Goal: Task Accomplishment & Management: Manage account settings

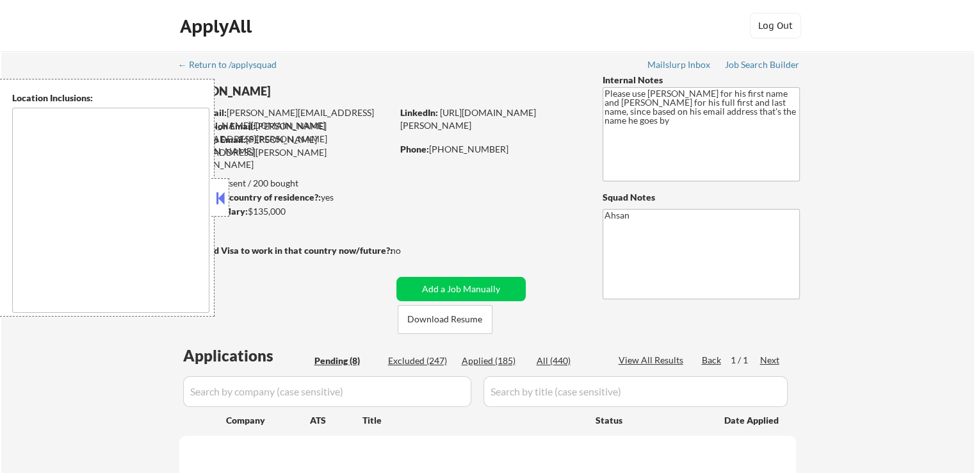
type textarea "[GEOGRAPHIC_DATA], MD [GEOGRAPHIC_DATA], [GEOGRAPHIC_DATA] [GEOGRAPHIC_DATA], […"
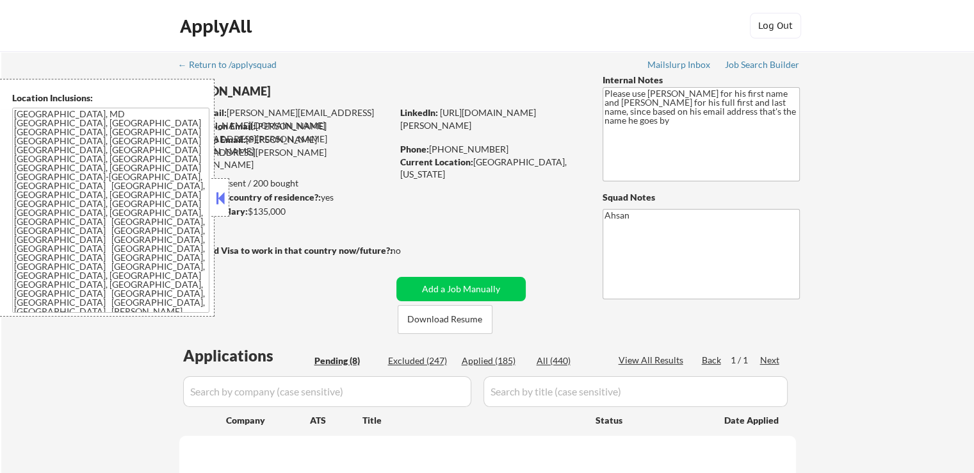
select select ""pending""
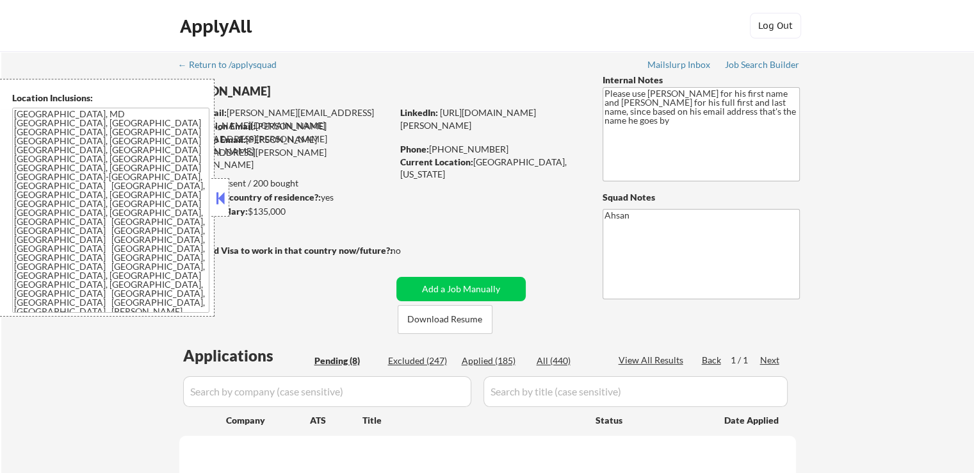
select select ""pending""
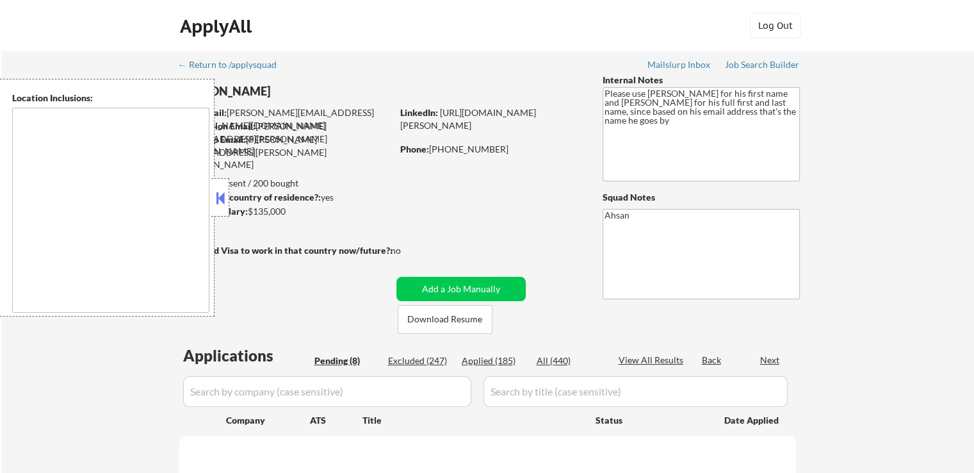
select select ""pending""
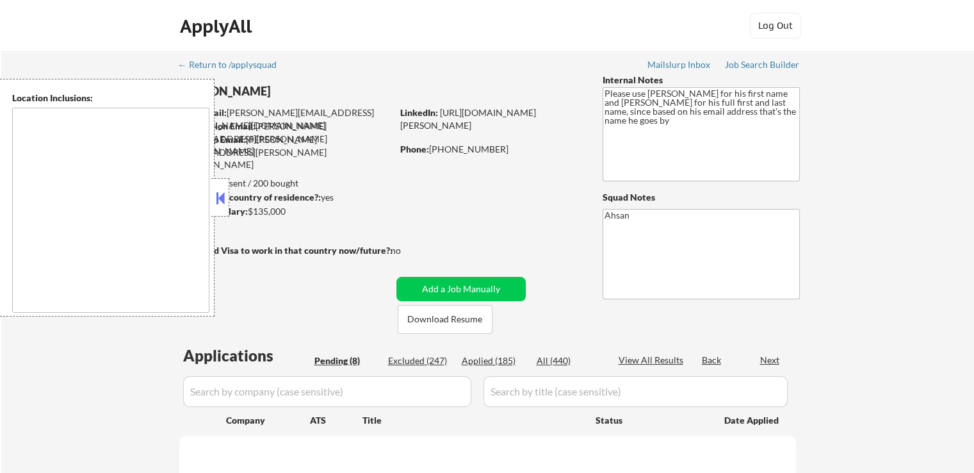
select select ""pending""
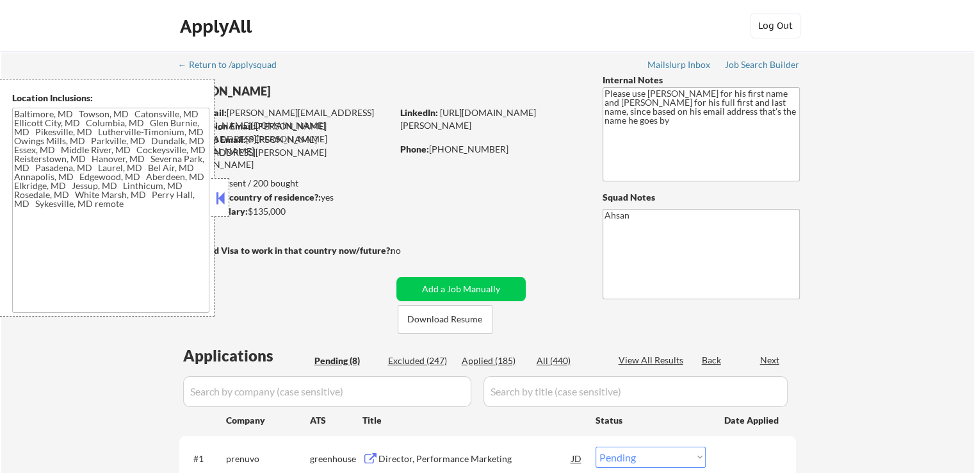
type textarea "[GEOGRAPHIC_DATA], MD [GEOGRAPHIC_DATA], [GEOGRAPHIC_DATA] [GEOGRAPHIC_DATA], […"
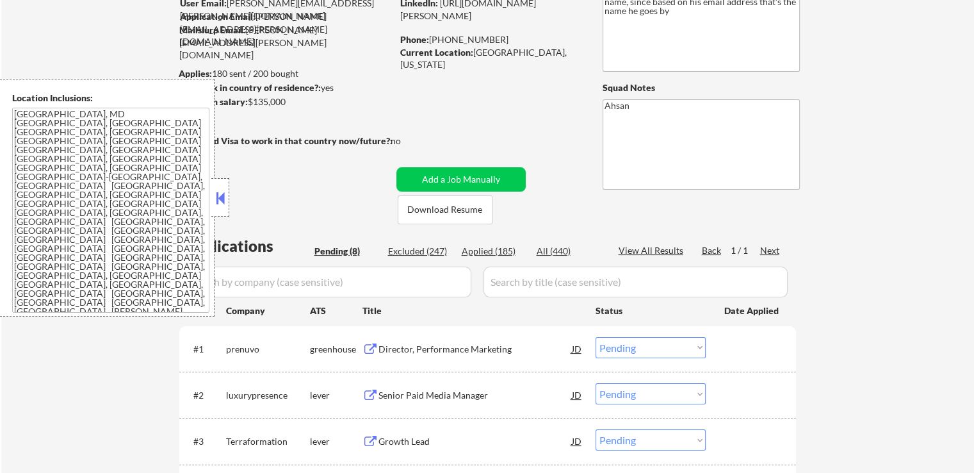
scroll to position [192, 0]
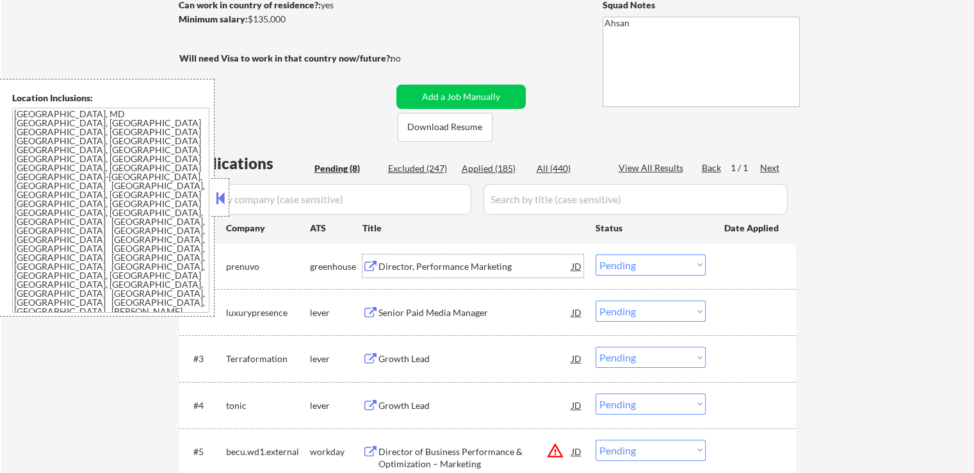
click at [418, 269] on div "Director, Performance Marketing" at bounding box center [475, 266] width 193 height 13
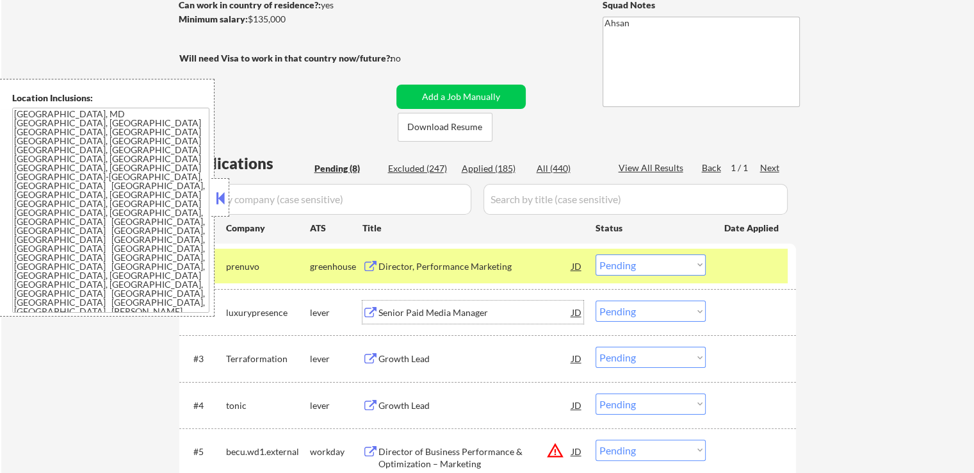
click at [429, 311] on div "Senior Paid Media Manager" at bounding box center [475, 312] width 193 height 13
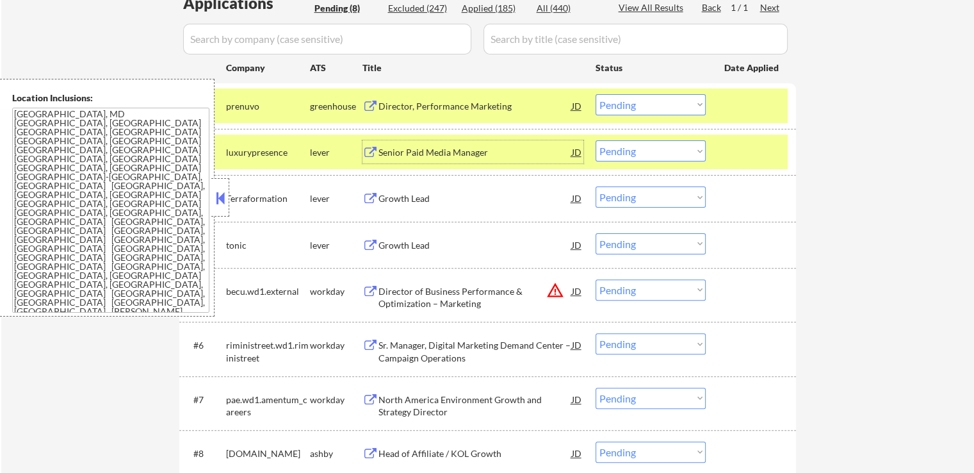
scroll to position [384, 0]
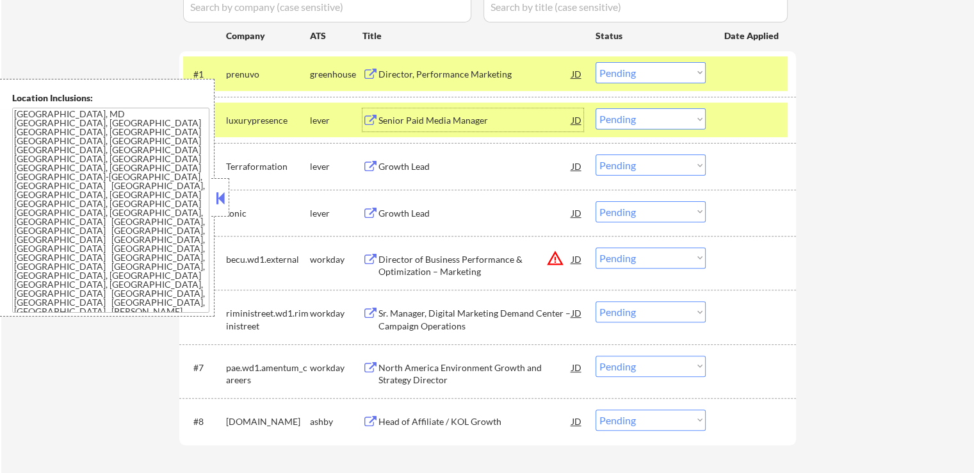
click at [630, 116] on select "Choose an option... Pending Applied Excluded (Questions) Excluded (Expired) Exc…" at bounding box center [651, 118] width 110 height 21
click at [596, 108] on select "Choose an option... Pending Applied Excluded (Questions) Excluded (Expired) Exc…" at bounding box center [651, 118] width 110 height 21
select select ""pending""
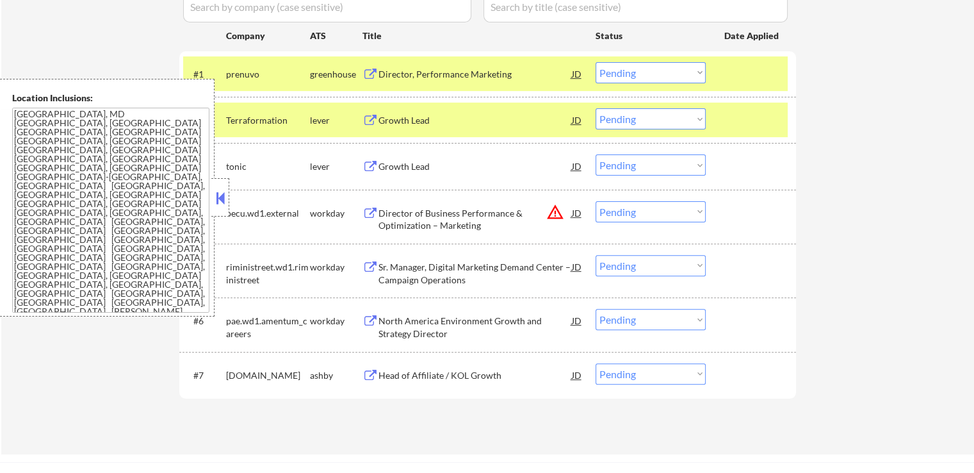
click at [632, 72] on select "Choose an option... Pending Applied Excluded (Questions) Excluded (Expired) Exc…" at bounding box center [651, 72] width 110 height 21
click at [596, 62] on select "Choose an option... Pending Applied Excluded (Questions) Excluded (Expired) Exc…" at bounding box center [651, 72] width 110 height 21
select select ""pending""
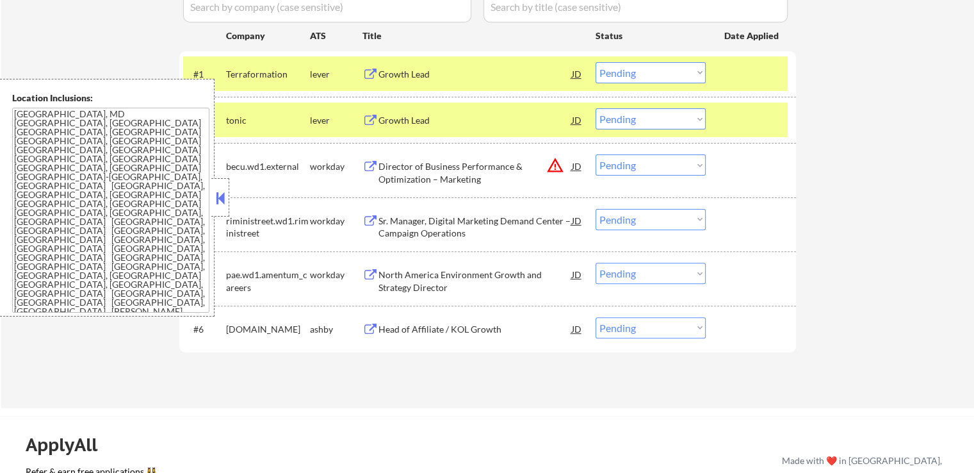
click at [417, 125] on div "Growth Lead" at bounding box center [475, 120] width 193 height 13
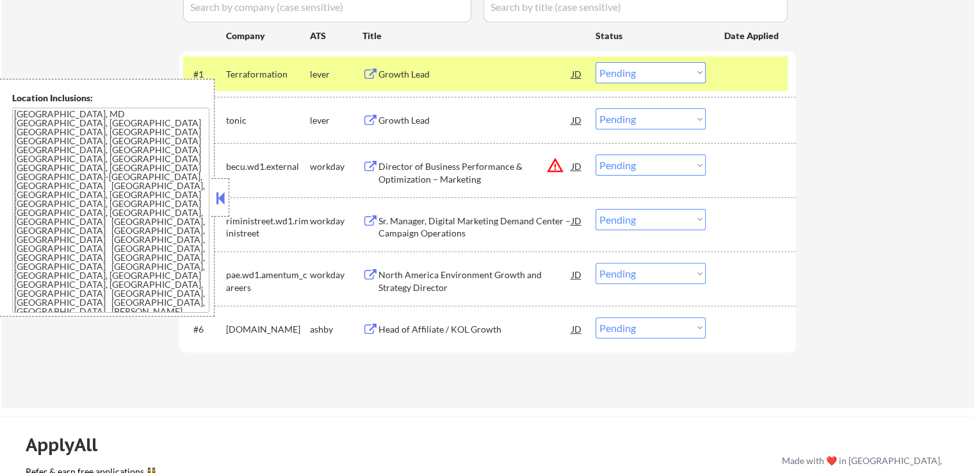
click at [407, 78] on div "Growth Lead" at bounding box center [475, 74] width 193 height 13
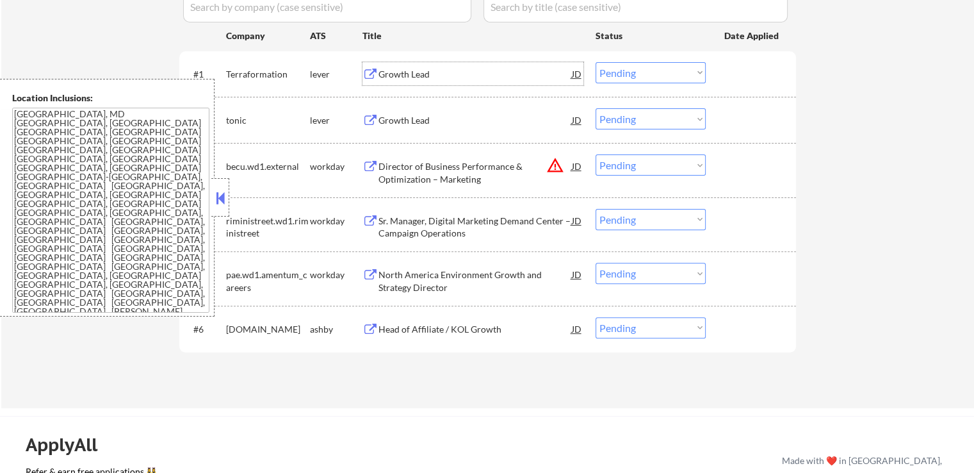
click at [668, 113] on select "Choose an option... Pending Applied Excluded (Questions) Excluded (Expired) Exc…" at bounding box center [651, 118] width 110 height 21
click at [596, 108] on select "Choose an option... Pending Applied Excluded (Questions) Excluded (Expired) Exc…" at bounding box center [651, 118] width 110 height 21
select select ""pending""
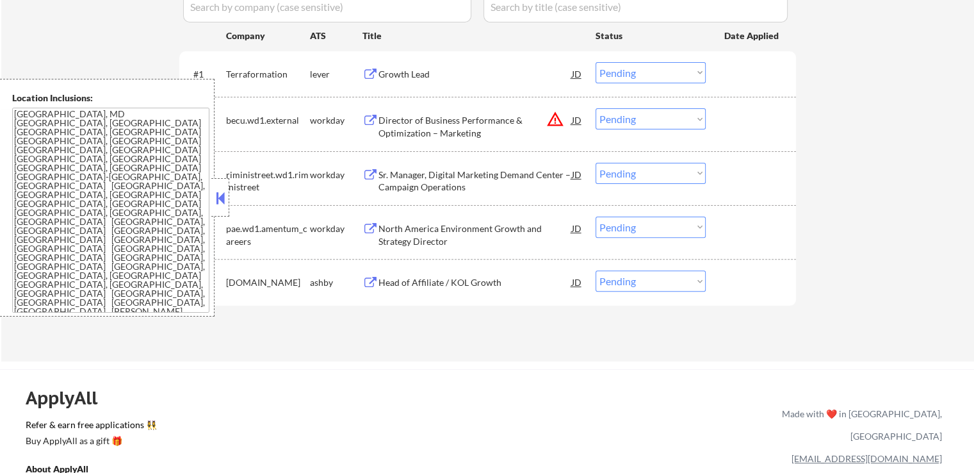
click at [654, 70] on select "Choose an option... Pending Applied Excluded (Questions) Excluded (Expired) Exc…" at bounding box center [651, 72] width 110 height 21
click at [596, 62] on select "Choose an option... Pending Applied Excluded (Questions) Excluded (Expired) Exc…" at bounding box center [651, 72] width 110 height 21
select select ""pending""
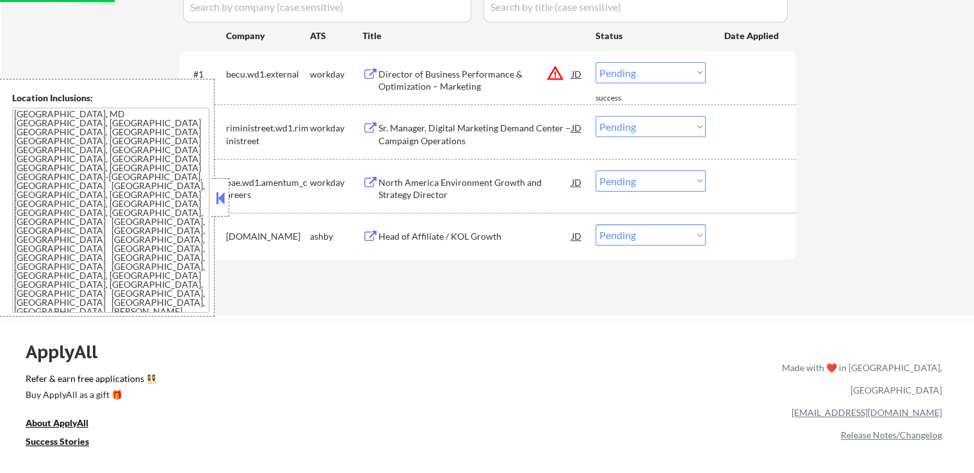
click at [402, 240] on div "Head of Affiliate / KOL Growth" at bounding box center [475, 236] width 193 height 13
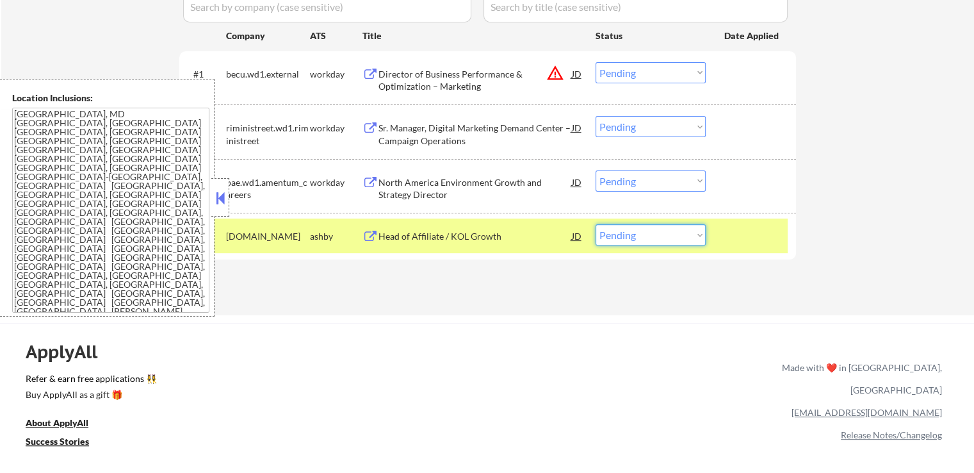
click at [641, 234] on select "Choose an option... Pending Applied Excluded (Questions) Excluded (Expired) Exc…" at bounding box center [651, 234] width 110 height 21
select select ""applied""
click at [596, 224] on select "Choose an option... Pending Applied Excluded (Questions) Excluded (Expired) Exc…" at bounding box center [651, 234] width 110 height 21
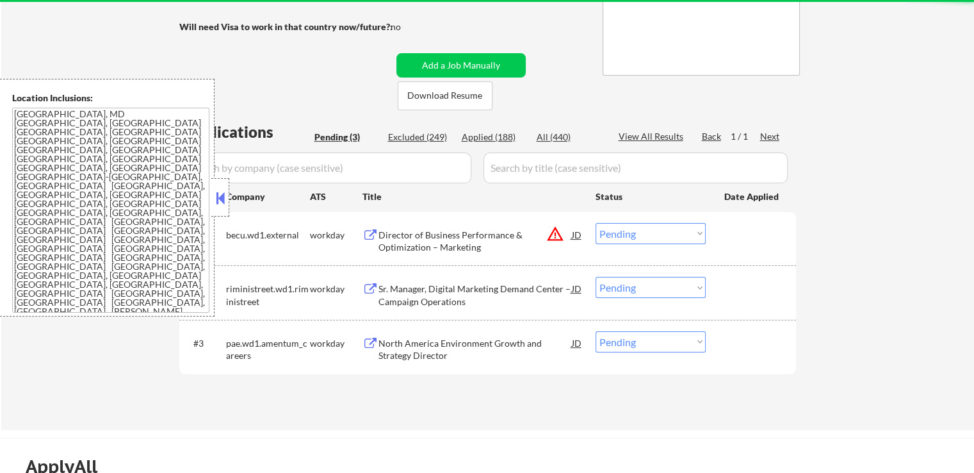
scroll to position [192, 0]
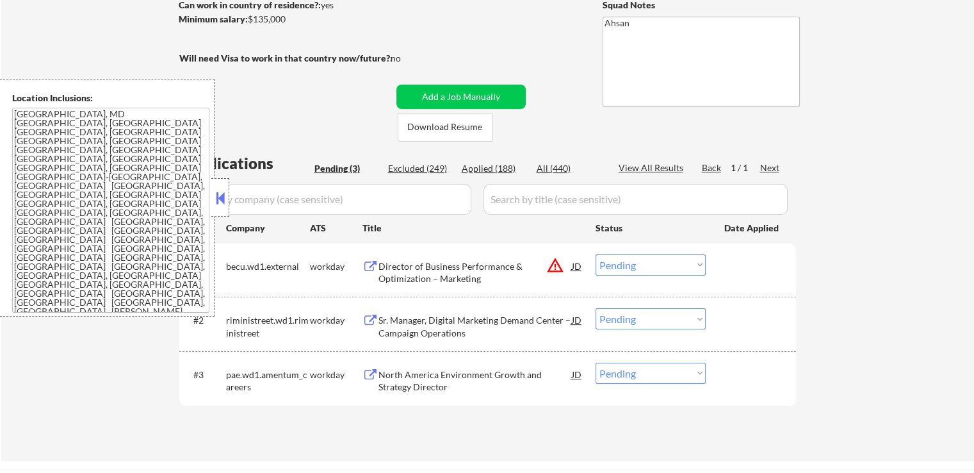
click at [498, 167] on div "Applied (188)" at bounding box center [494, 168] width 64 height 13
select select ""applied""
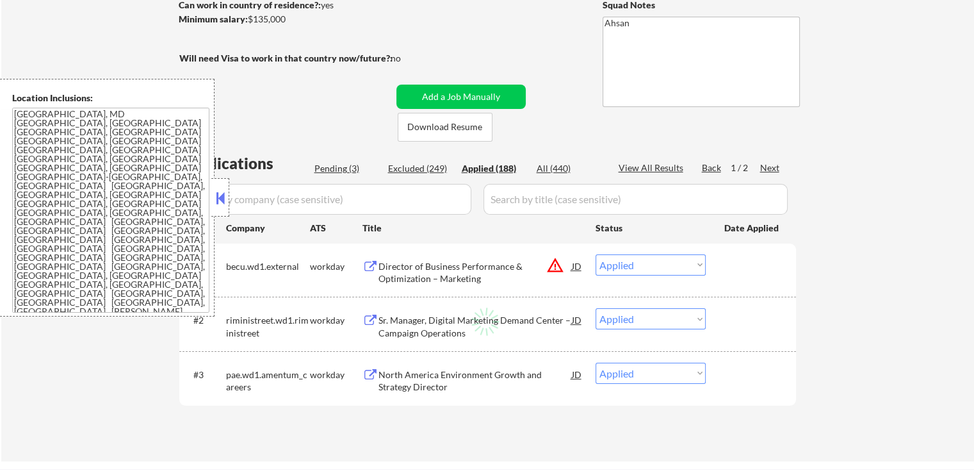
select select ""applied""
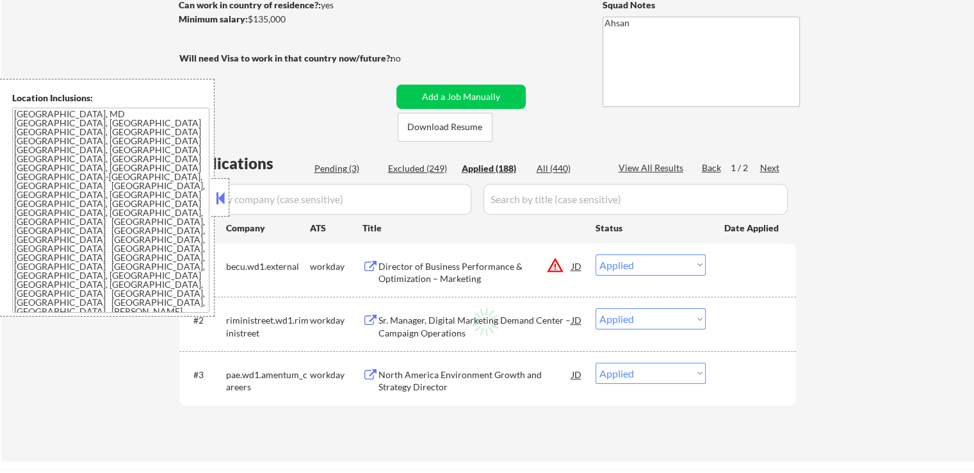
select select ""applied""
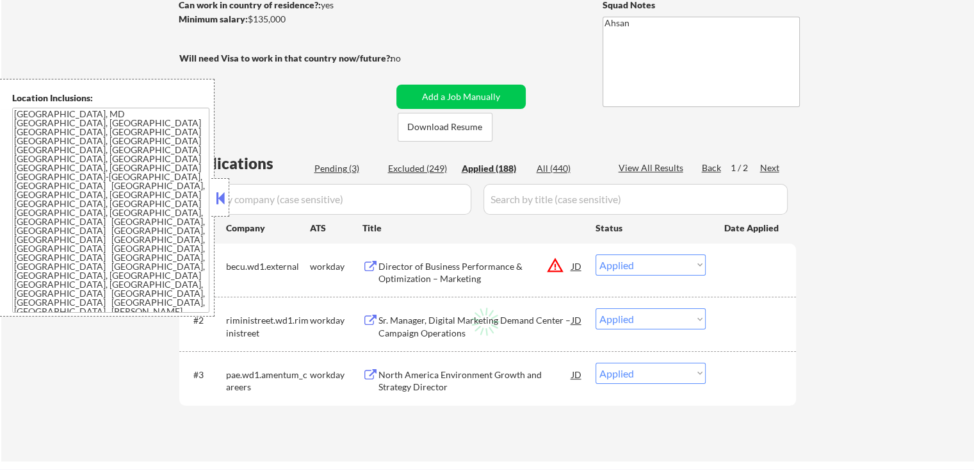
select select ""applied""
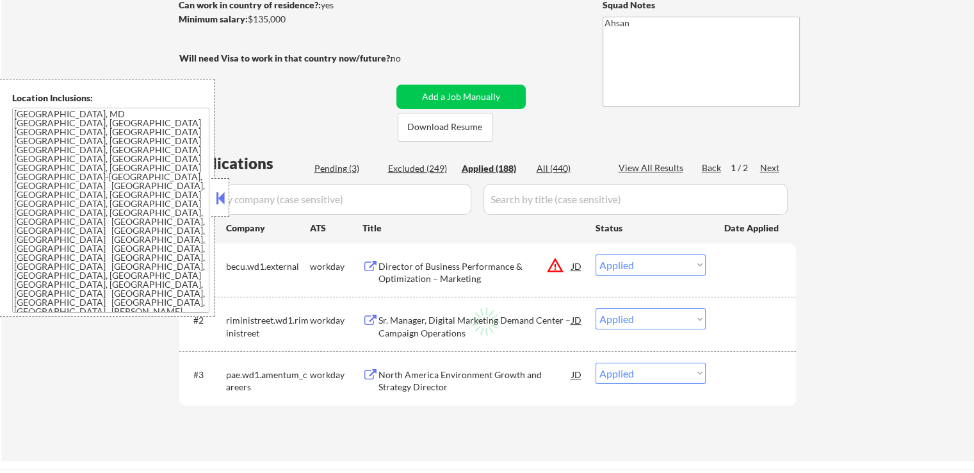
select select ""applied""
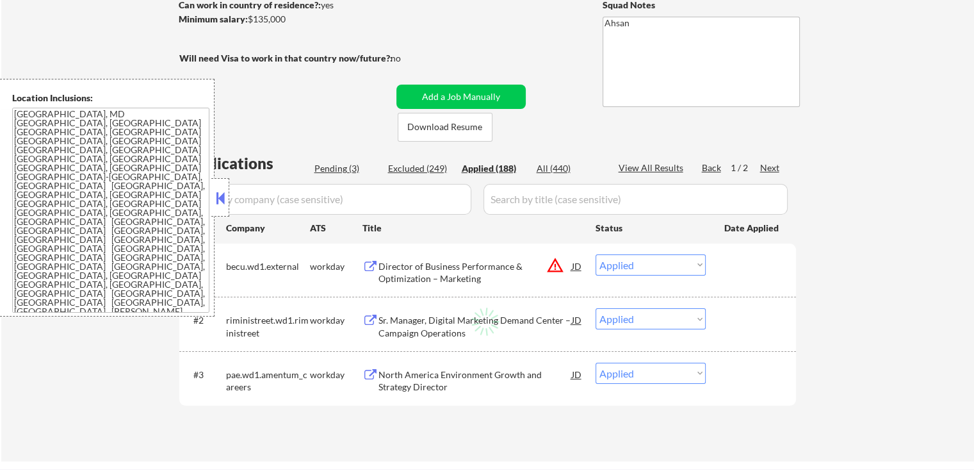
select select ""applied""
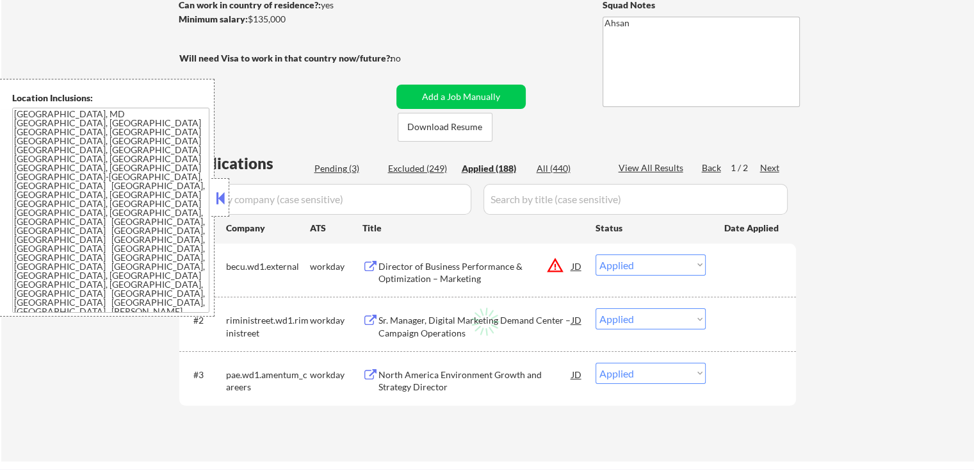
select select ""applied""
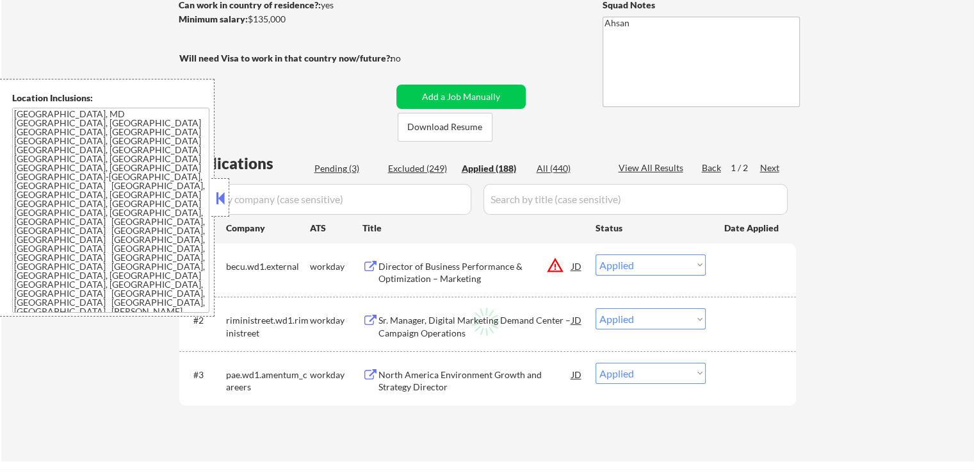
select select ""applied""
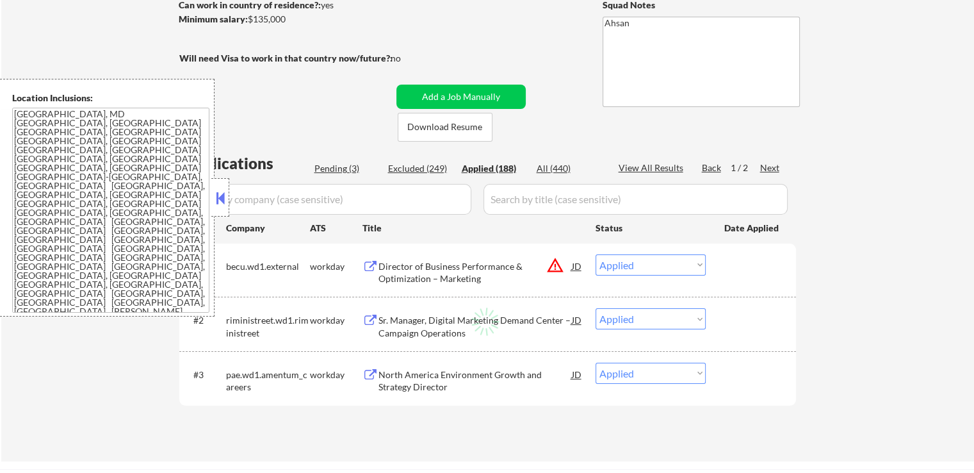
select select ""applied""
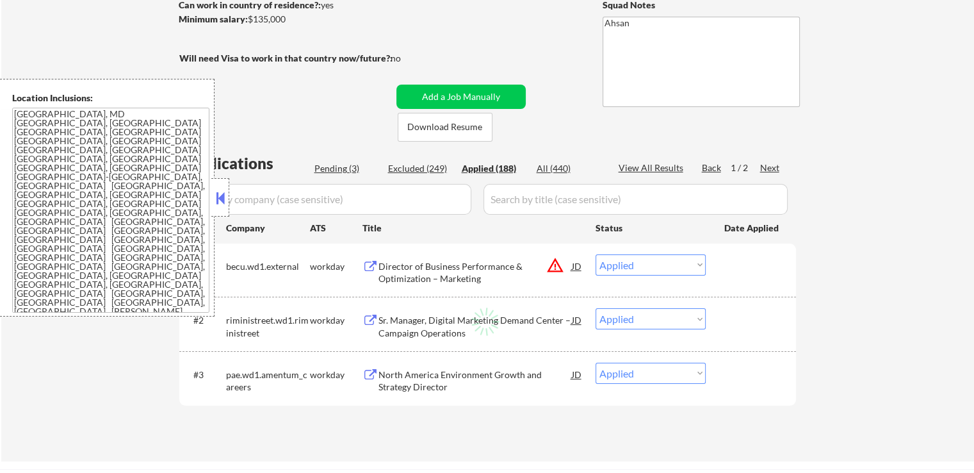
select select ""applied""
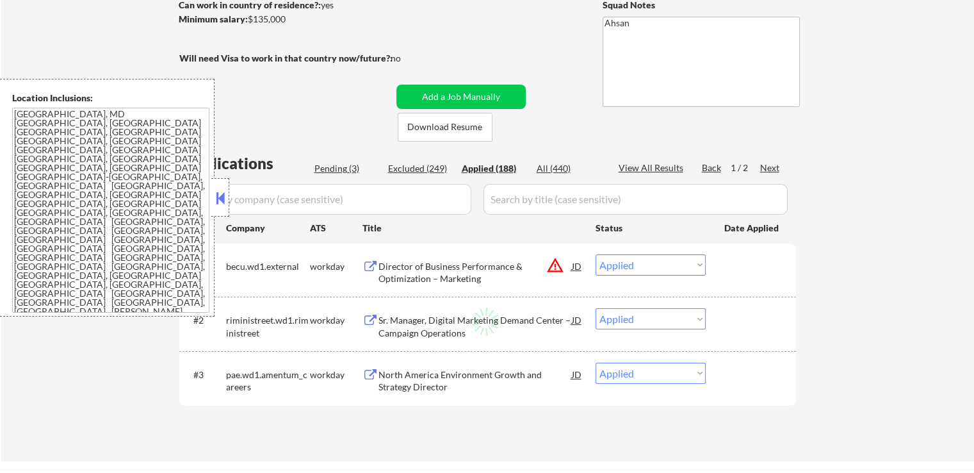
select select ""applied""
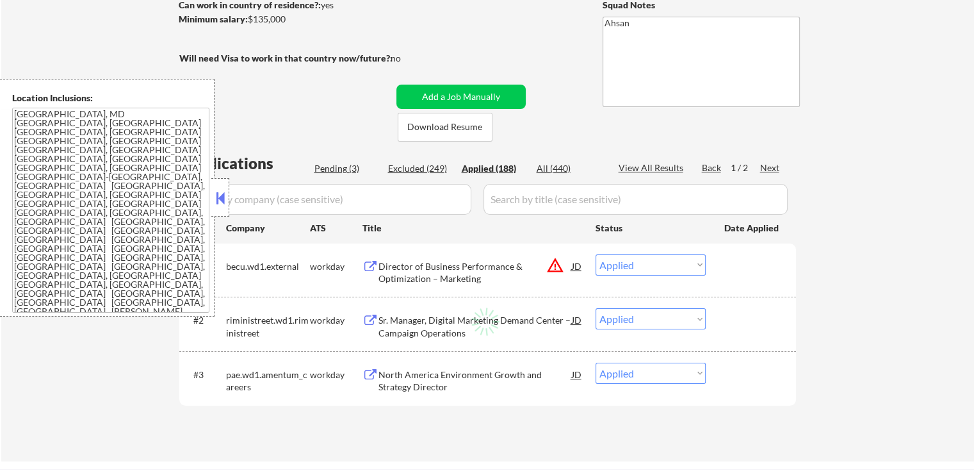
select select ""applied""
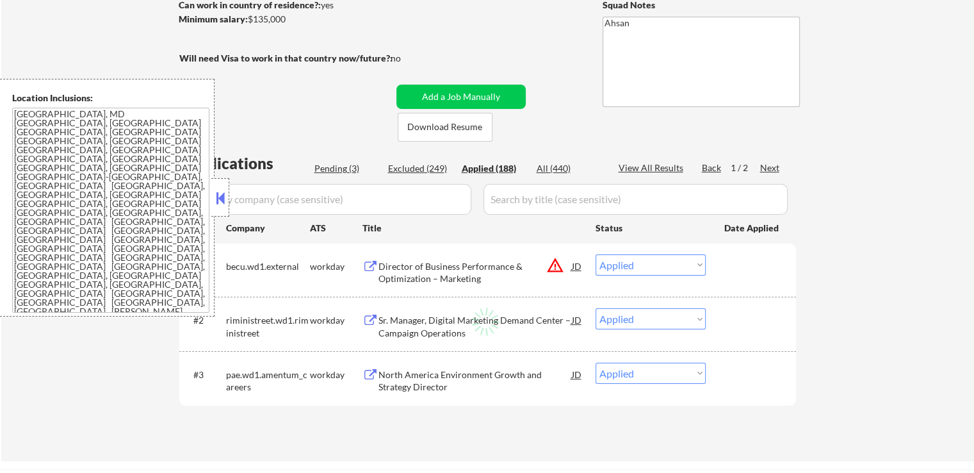
select select ""applied""
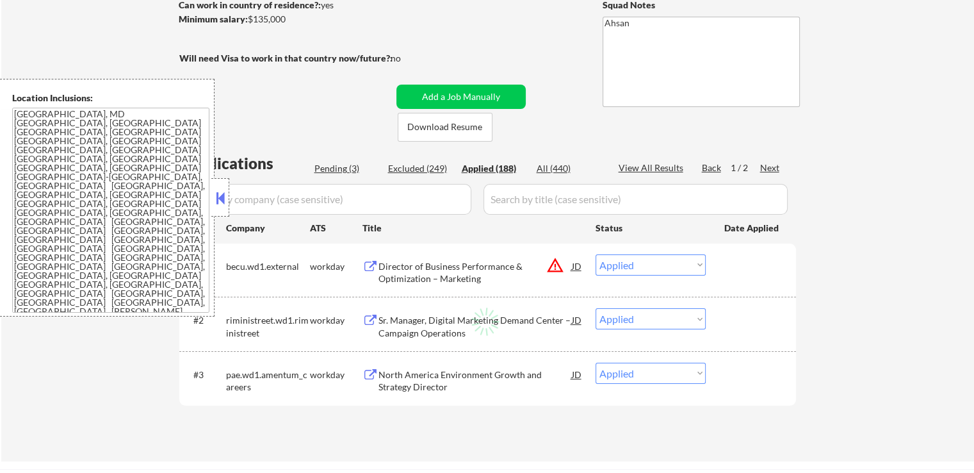
select select ""applied""
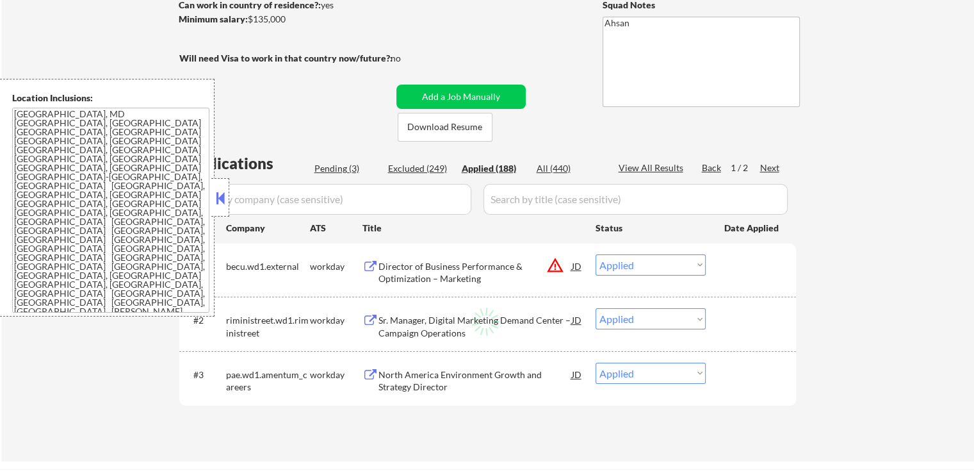
select select ""applied""
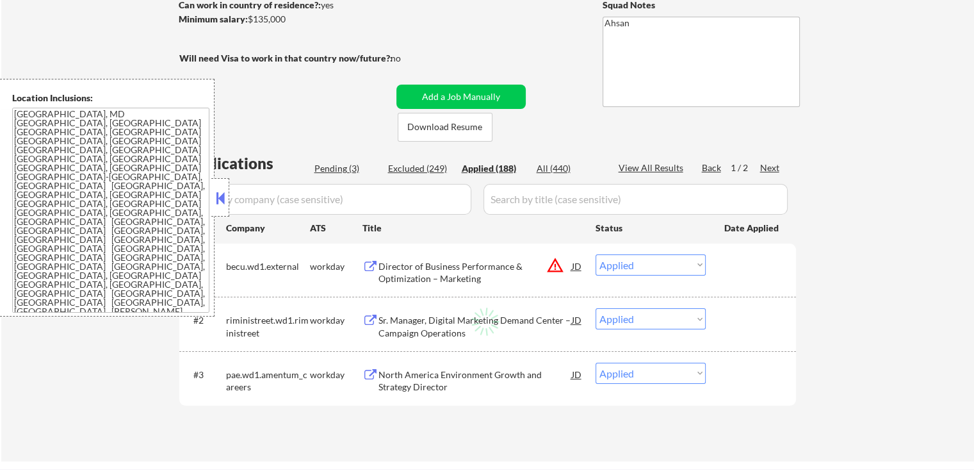
select select ""applied""
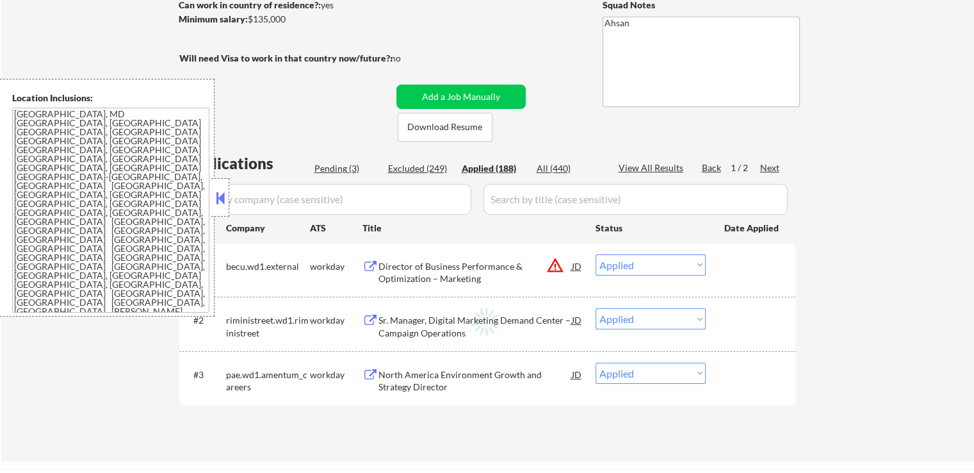
select select ""applied""
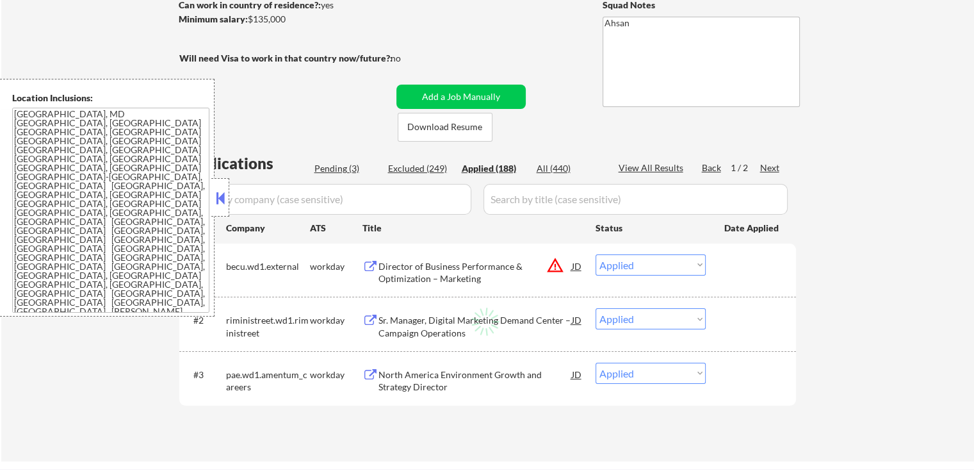
select select ""applied""
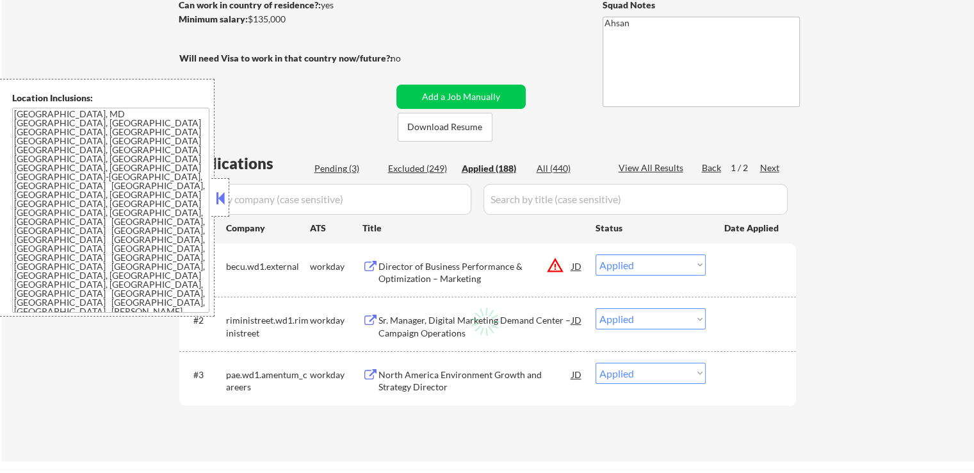
select select ""applied""
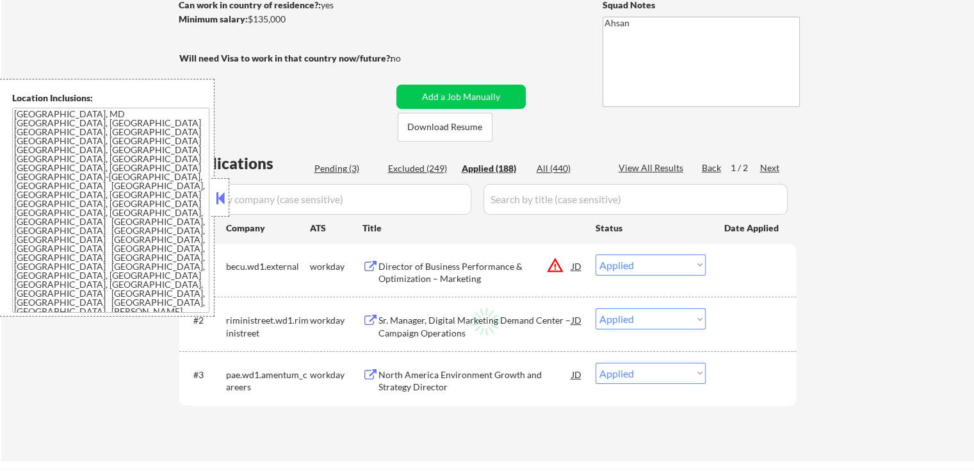
select select ""applied""
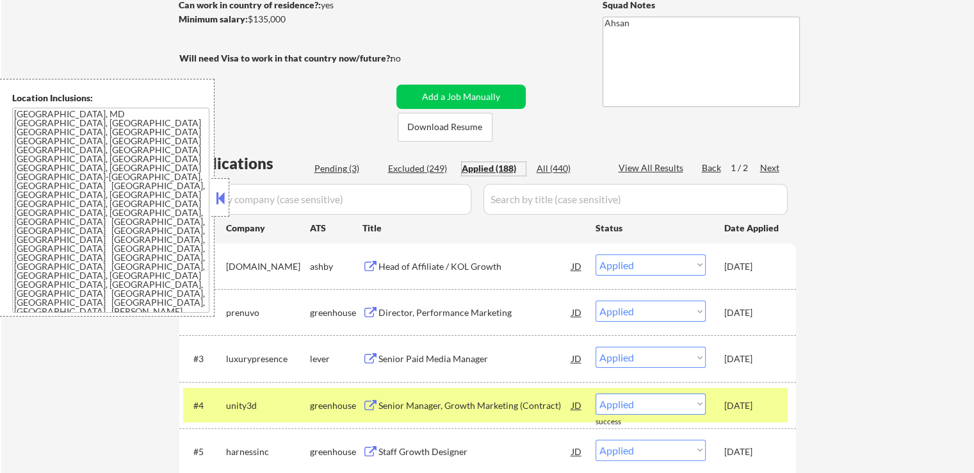
click at [336, 166] on div "Pending (3)" at bounding box center [347, 168] width 64 height 13
select select ""pending""
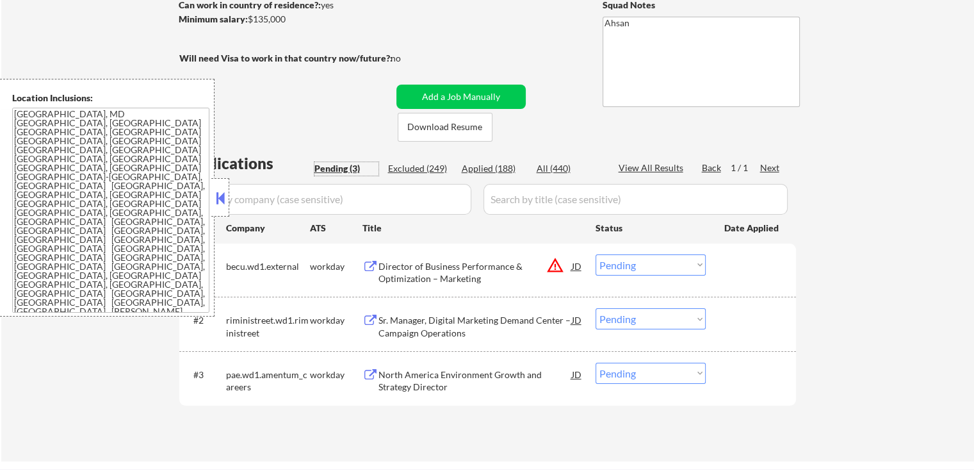
click at [489, 170] on div "Applied (188)" at bounding box center [494, 168] width 64 height 13
select select ""applied""
